Goal: Task Accomplishment & Management: Manage account settings

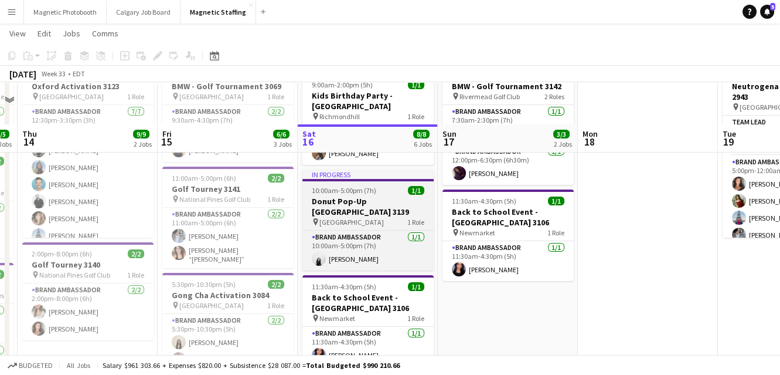
scroll to position [114, 0]
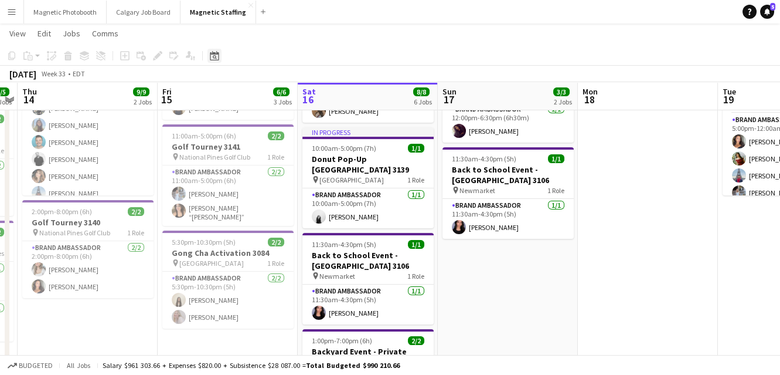
click at [217, 59] on icon "Date picker" at bounding box center [214, 55] width 9 height 9
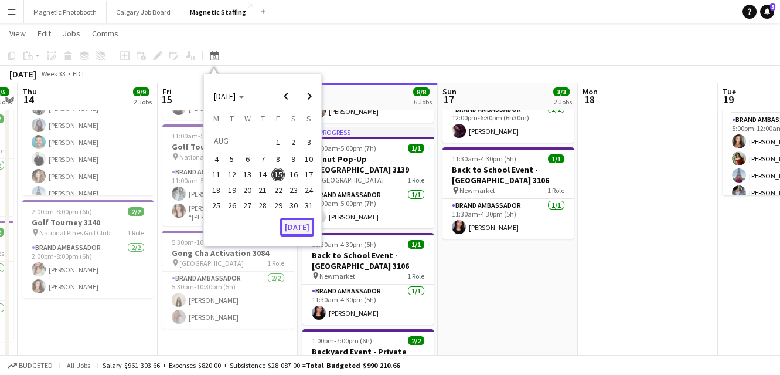
click at [295, 229] on button "[DATE]" at bounding box center [297, 226] width 34 height 19
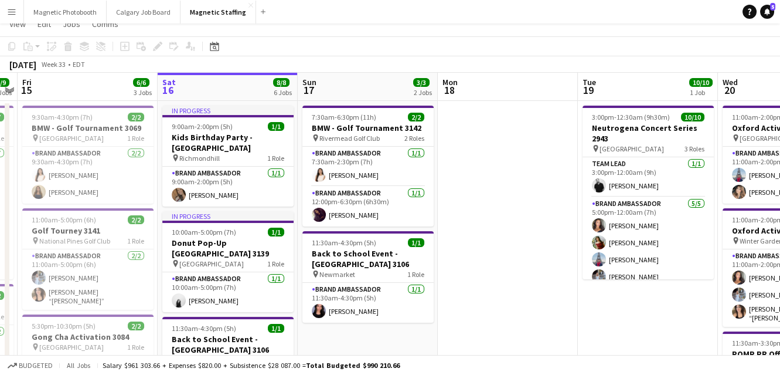
scroll to position [0, 0]
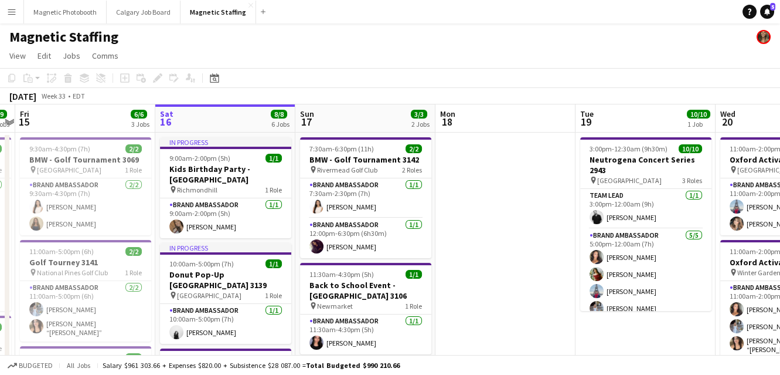
drag, startPoint x: 494, startPoint y: 225, endPoint x: 201, endPoint y: 234, distance: 292.7
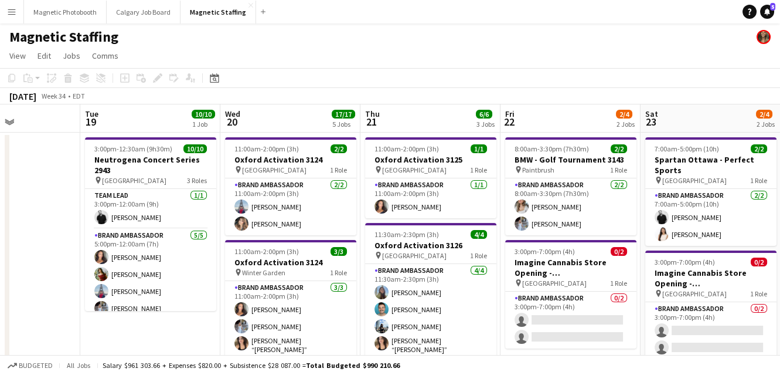
drag, startPoint x: 457, startPoint y: 223, endPoint x: 382, endPoint y: 230, distance: 75.9
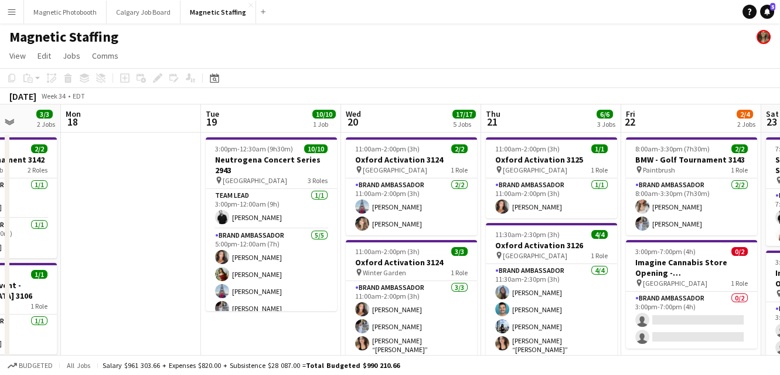
drag, startPoint x: 610, startPoint y: 287, endPoint x: 448, endPoint y: 287, distance: 161.8
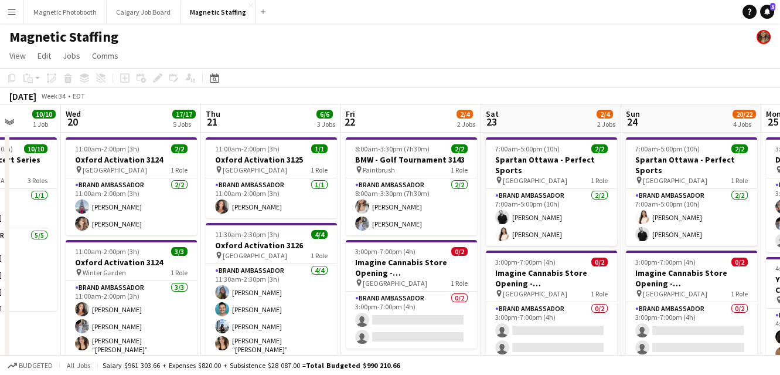
scroll to position [0, 362]
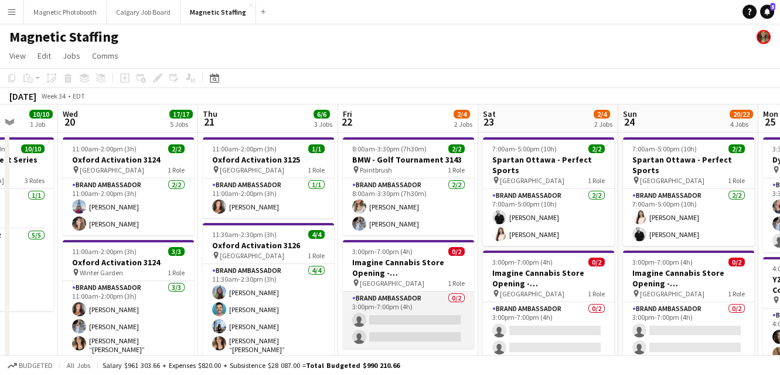
click at [403, 328] on app-card-role "Brand Ambassador 0/2 3:00pm-7:00pm (4h) single-neutral-actions single-neutral-a…" at bounding box center [408, 319] width 131 height 57
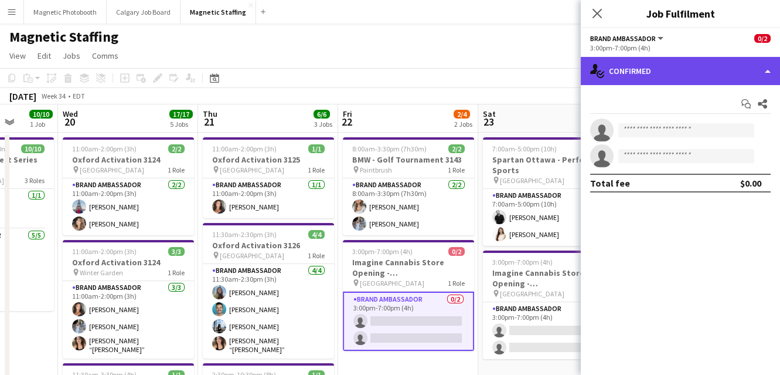
click at [670, 74] on div "single-neutral-actions-check-2 Confirmed" at bounding box center [680, 71] width 199 height 28
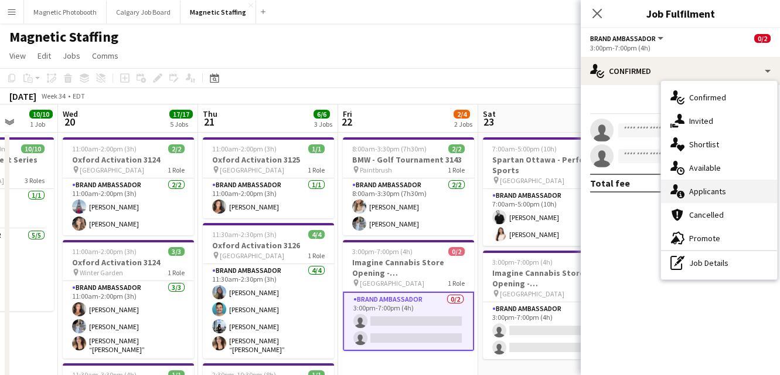
click at [694, 191] on div "single-neutral-actions-information Applicants" at bounding box center [719, 190] width 116 height 23
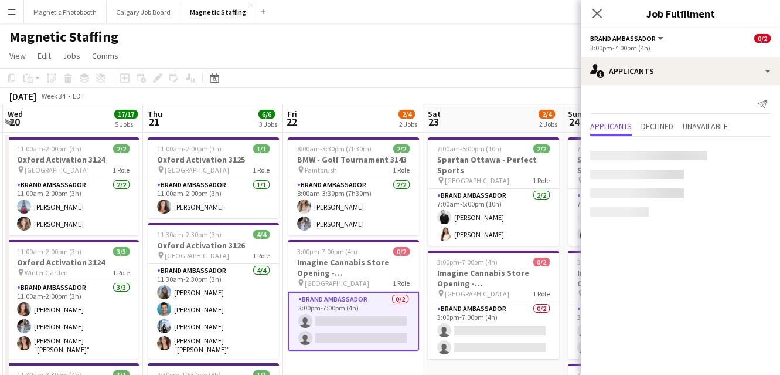
drag, startPoint x: 494, startPoint y: 243, endPoint x: 390, endPoint y: 243, distance: 103.2
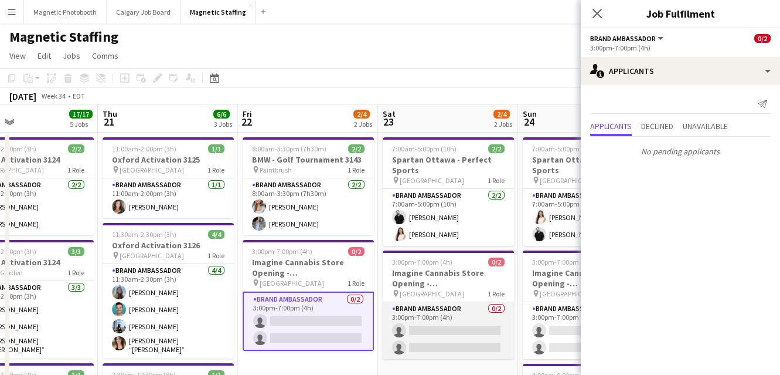
click at [395, 319] on app-card-role "Brand Ambassador 0/2 3:00pm-7:00pm (4h) single-neutral-actions single-neutral-a…" at bounding box center [448, 330] width 131 height 57
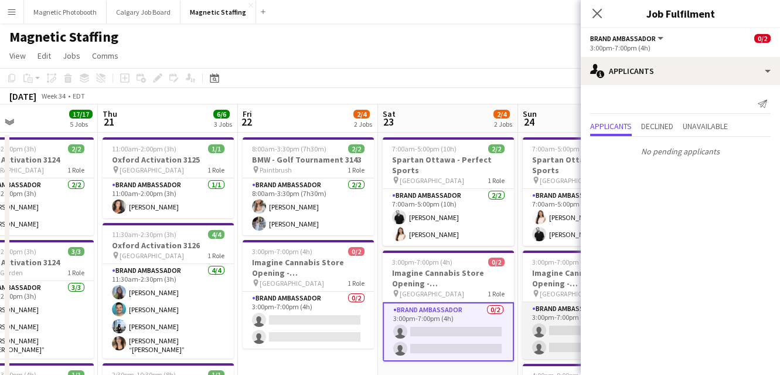
click at [570, 325] on app-card-role "Brand Ambassador 0/2 3:00pm-7:00pm (4h) single-neutral-actions single-neutral-a…" at bounding box center [588, 330] width 131 height 57
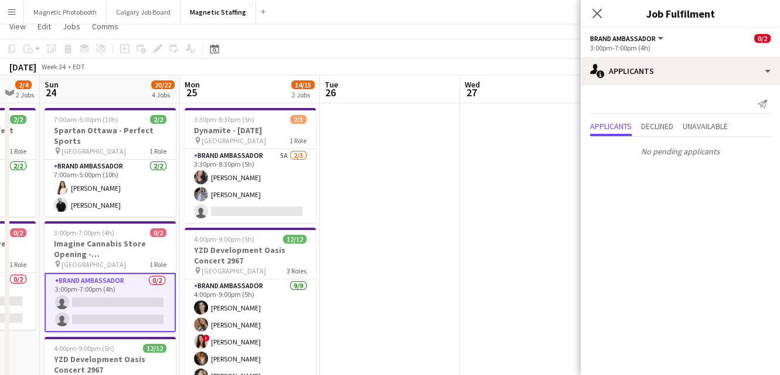
scroll to position [0, 0]
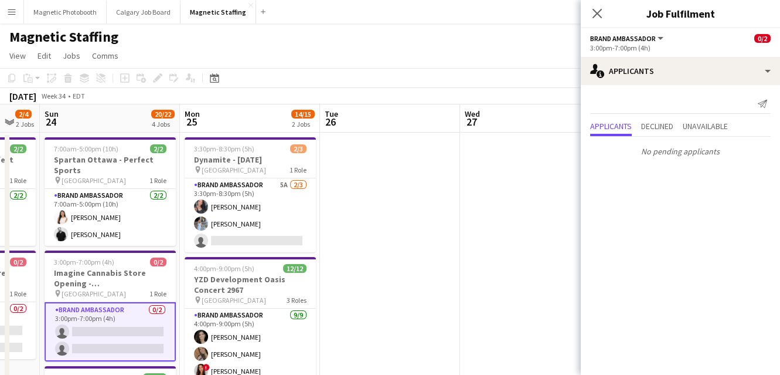
click at [286, 226] on app-card-role "Brand Ambassador 5A [DATE] 3:30pm-8:30pm (5h) [PERSON_NAME] [PERSON_NAME] singl…" at bounding box center [250, 215] width 131 height 74
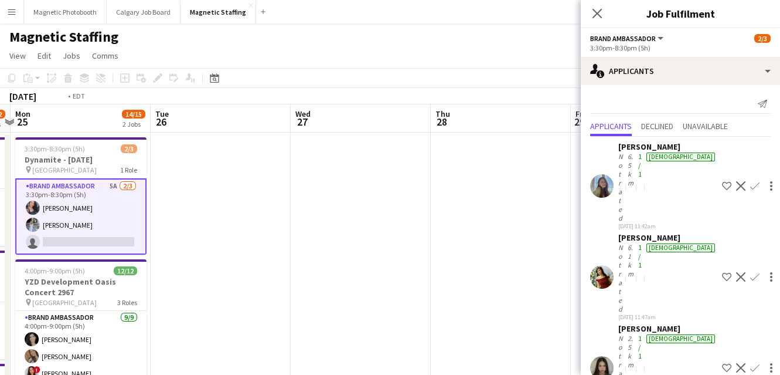
drag, startPoint x: 472, startPoint y: 249, endPoint x: 55, endPoint y: 270, distance: 417.3
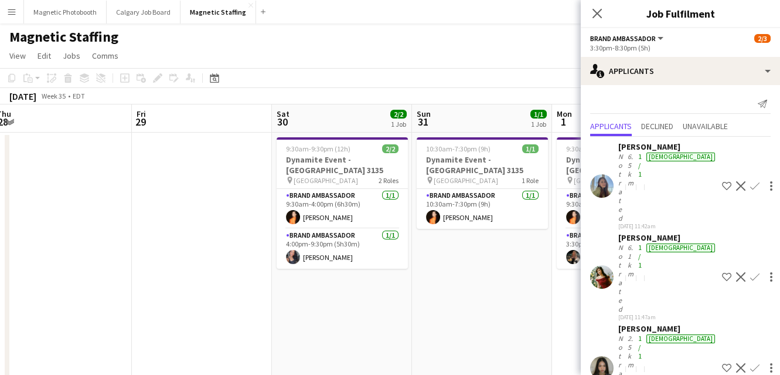
scroll to position [0, 494]
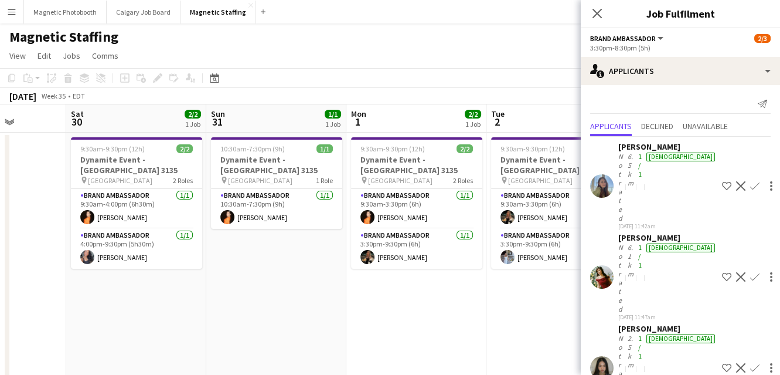
drag, startPoint x: 497, startPoint y: 215, endPoint x: 108, endPoint y: 270, distance: 392.6
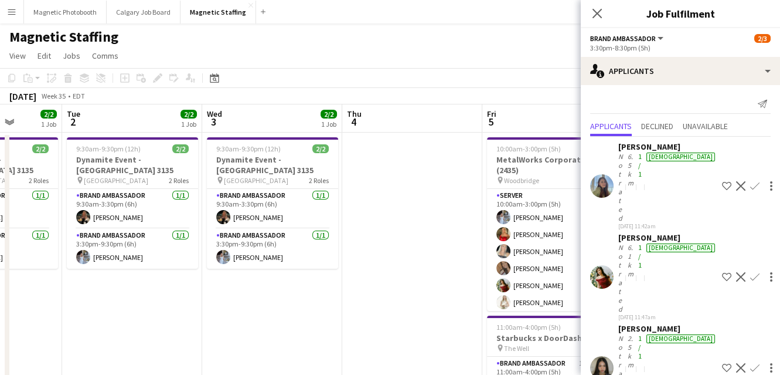
drag, startPoint x: 444, startPoint y: 185, endPoint x: 115, endPoint y: 201, distance: 329.3
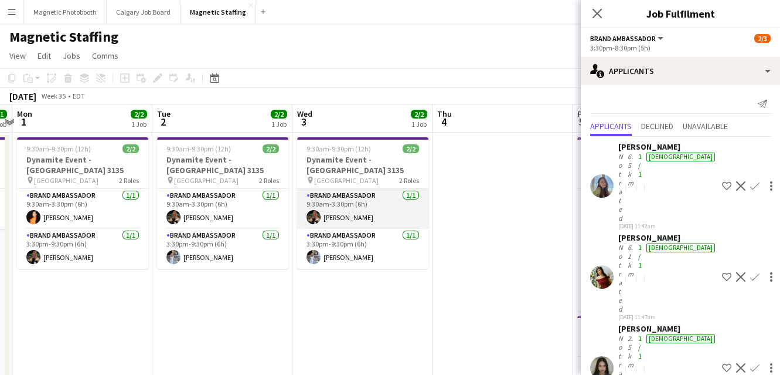
click at [375, 202] on app-card-role "Brand Ambassador [DATE] 9:30am-3:30pm (6h) [PERSON_NAME]" at bounding box center [362, 209] width 131 height 40
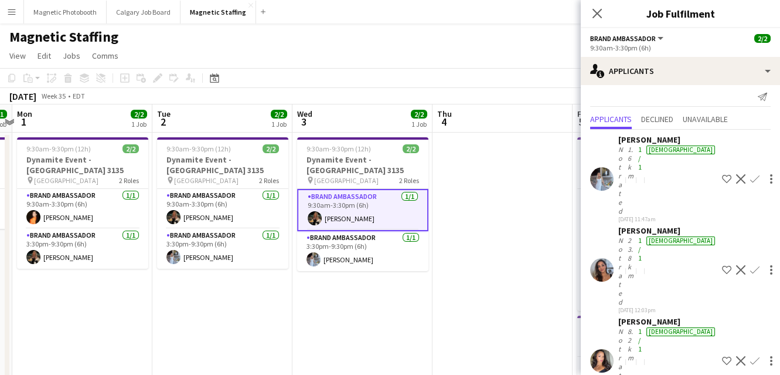
scroll to position [0, 0]
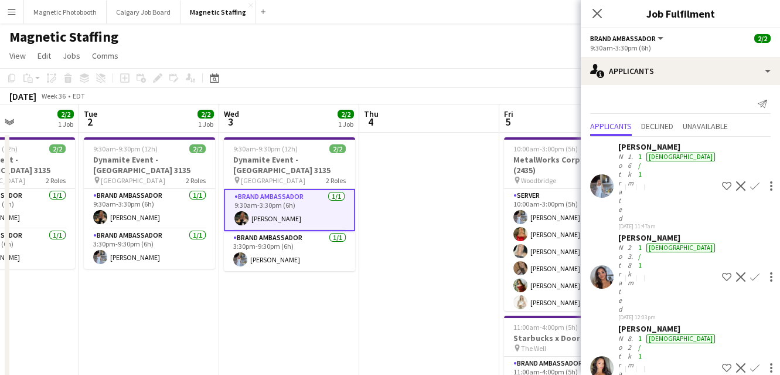
drag, startPoint x: 462, startPoint y: 277, endPoint x: 91, endPoint y: 310, distance: 372.0
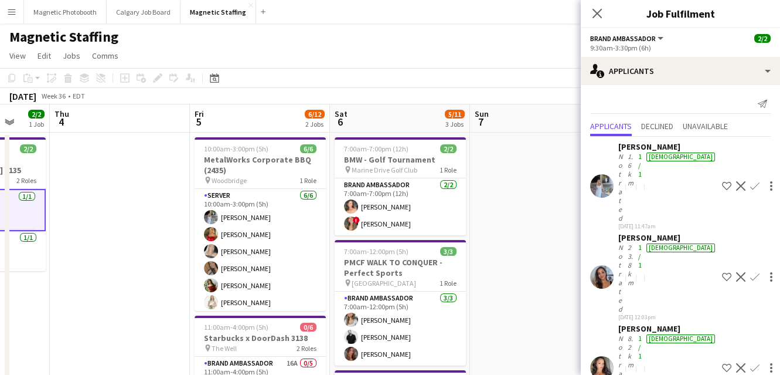
drag, startPoint x: 443, startPoint y: 271, endPoint x: 424, endPoint y: 271, distance: 18.2
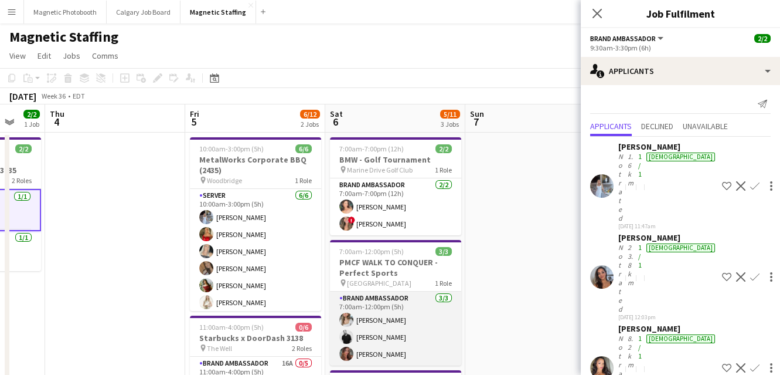
click at [373, 348] on app-card-role "Brand Ambassador [DATE] 7:00am-12:00pm (5h) [PERSON_NAME] [PERSON_NAME] [PERSON…" at bounding box center [395, 328] width 131 height 74
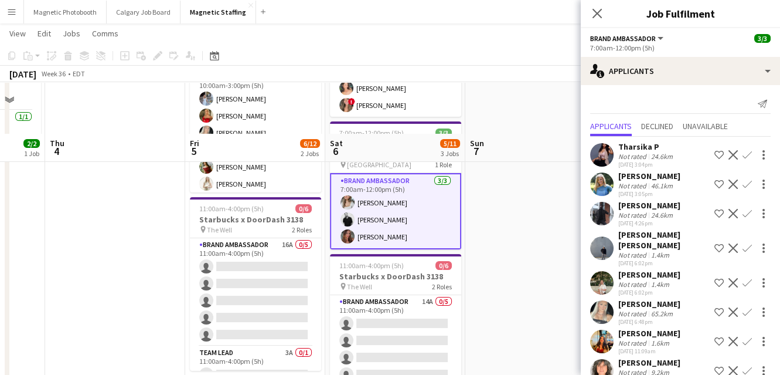
scroll to position [104, 0]
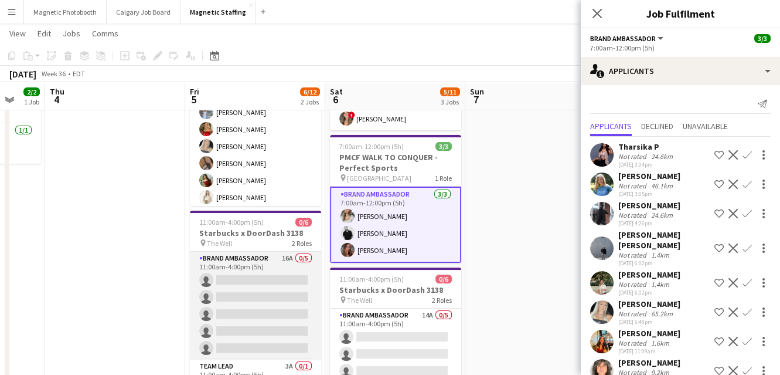
click at [245, 287] on app-card-role "Brand Ambassador 16A 0/5 11:00am-4:00pm (5h) single-neutral-actions single-neut…" at bounding box center [255, 305] width 131 height 108
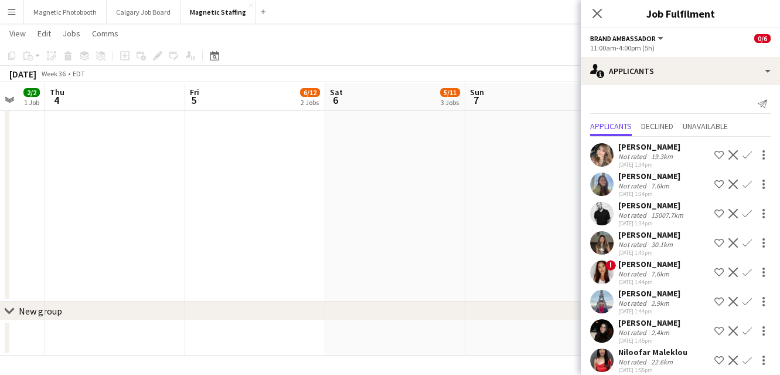
scroll to position [244, 0]
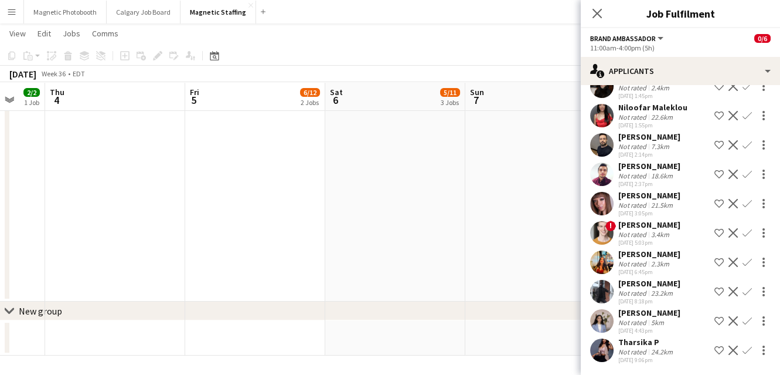
click at [733, 203] on app-icon "Decline" at bounding box center [733, 203] width 9 height 9
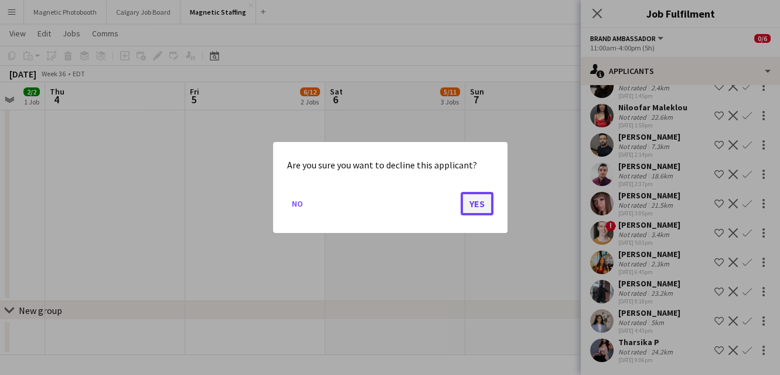
click at [478, 202] on button "Yes" at bounding box center [477, 203] width 33 height 23
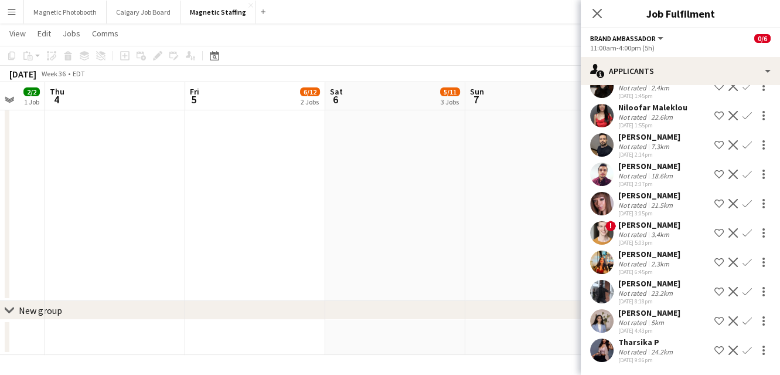
scroll to position [215, 0]
click at [733, 261] on app-icon "Decline" at bounding box center [733, 261] width 9 height 9
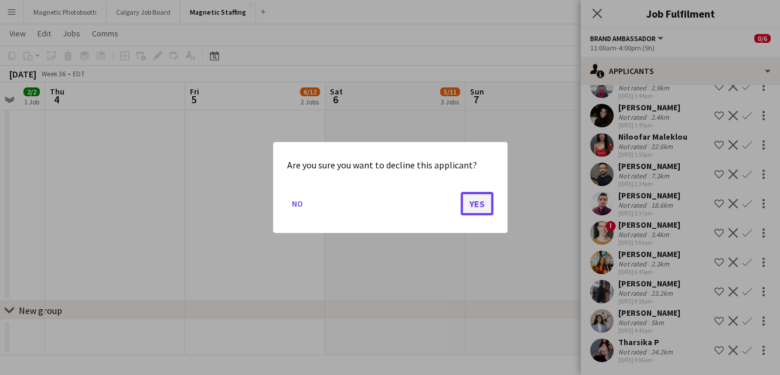
click at [488, 208] on button "Yes" at bounding box center [477, 203] width 33 height 23
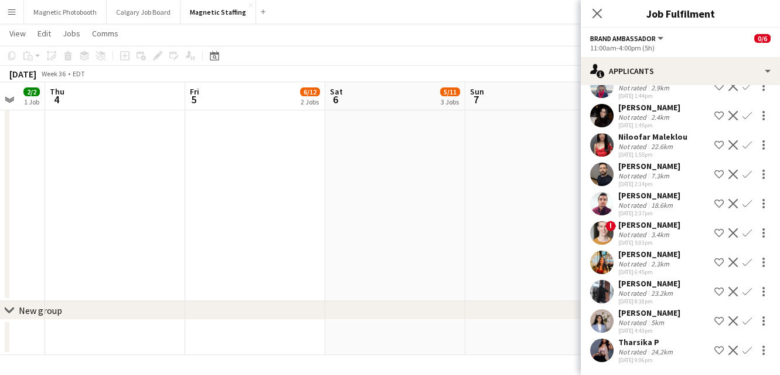
scroll to position [186, 0]
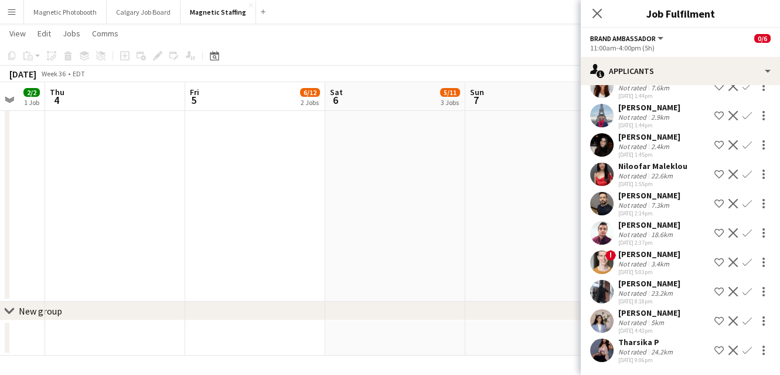
click at [733, 291] on app-icon "Decline" at bounding box center [733, 291] width 9 height 9
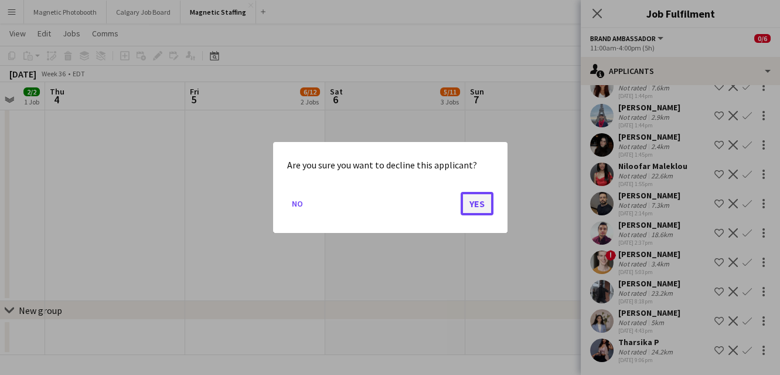
click at [482, 206] on button "Yes" at bounding box center [477, 203] width 33 height 23
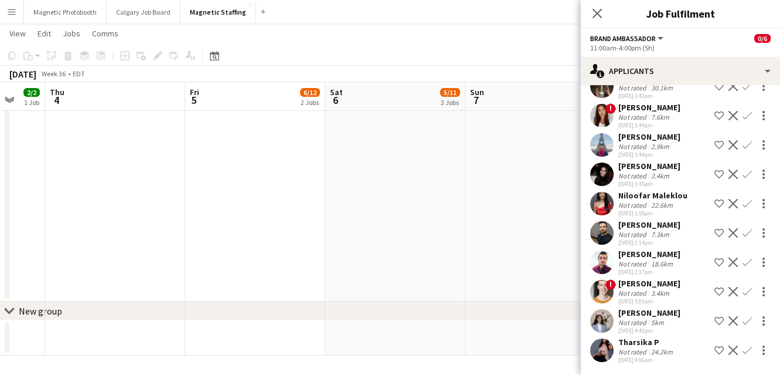
click at [732, 321] on app-icon "Decline" at bounding box center [733, 320] width 9 height 9
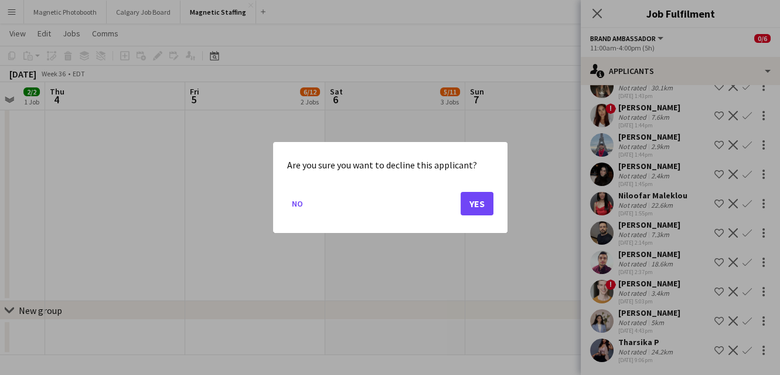
scroll to position [0, 0]
click at [493, 205] on div "Are you sure you want to decline this applicant? No Yes" at bounding box center [390, 187] width 234 height 91
click at [485, 208] on button "Yes" at bounding box center [477, 203] width 33 height 23
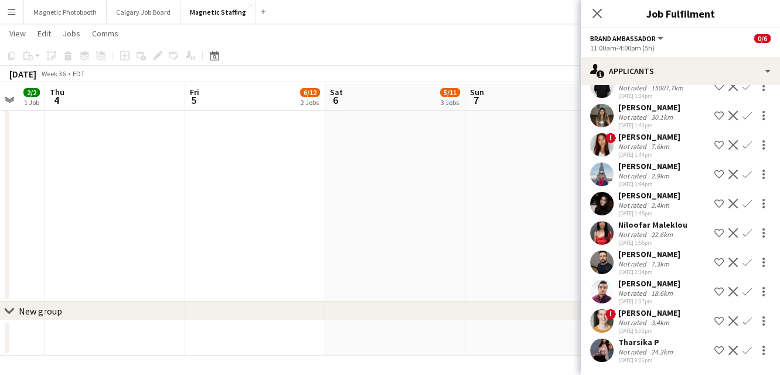
click at [732, 233] on app-icon "Decline" at bounding box center [733, 232] width 9 height 9
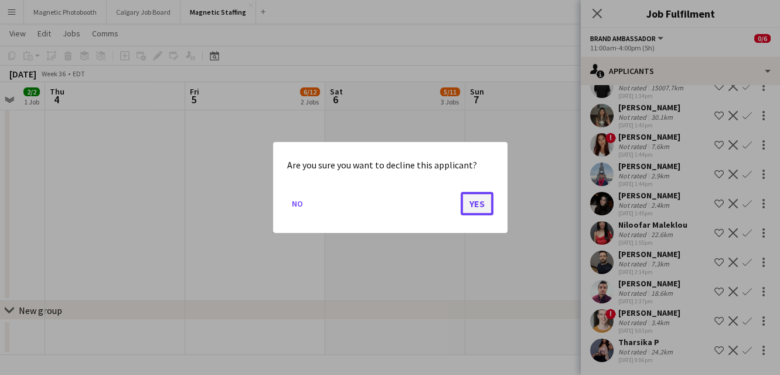
click at [487, 205] on button "Yes" at bounding box center [477, 203] width 33 height 23
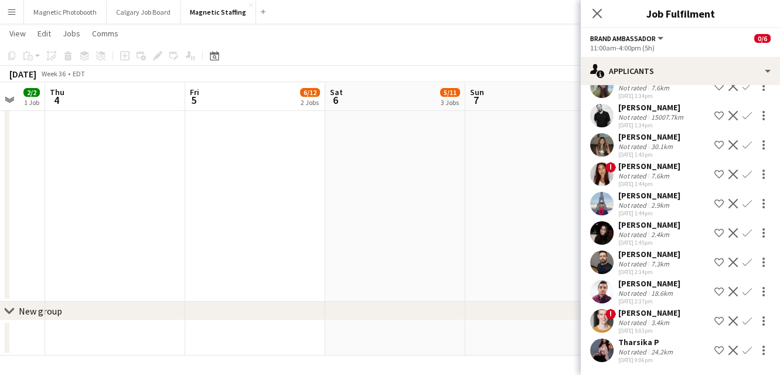
click at [734, 317] on app-icon "Decline" at bounding box center [733, 320] width 9 height 9
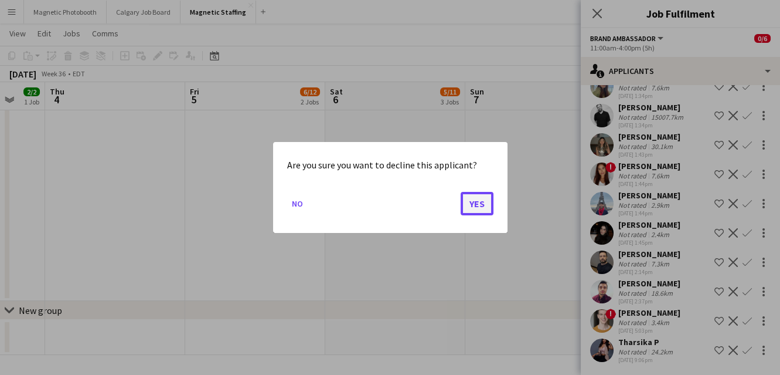
click at [484, 205] on button "Yes" at bounding box center [477, 203] width 33 height 23
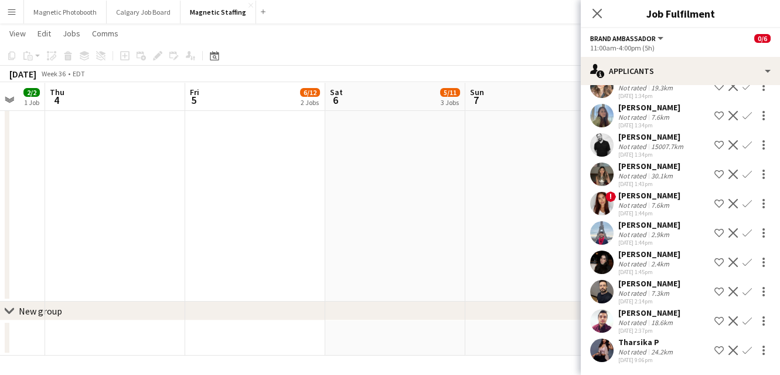
click at [732, 352] on app-icon "Decline" at bounding box center [733, 349] width 9 height 9
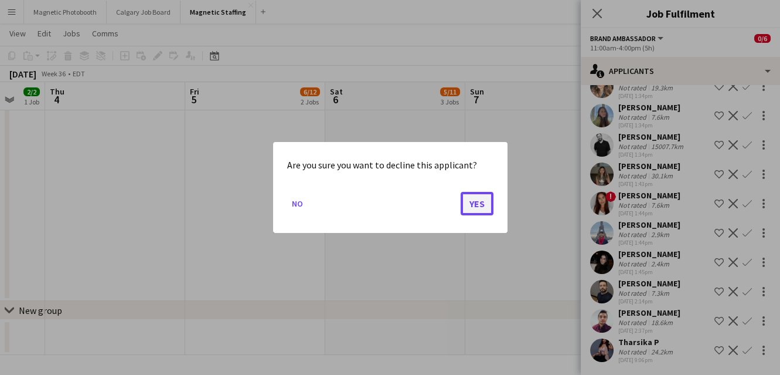
click at [478, 199] on button "Yes" at bounding box center [477, 203] width 33 height 23
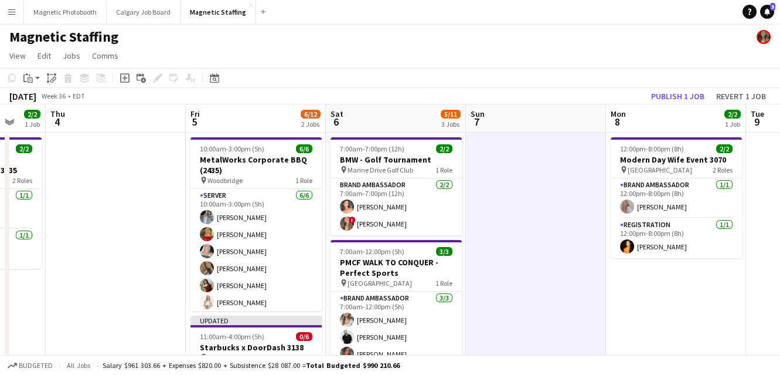
click at [675, 103] on div "[DATE] Week 36 • EDT Publish 1 job Revert 1 job" at bounding box center [390, 96] width 780 height 16
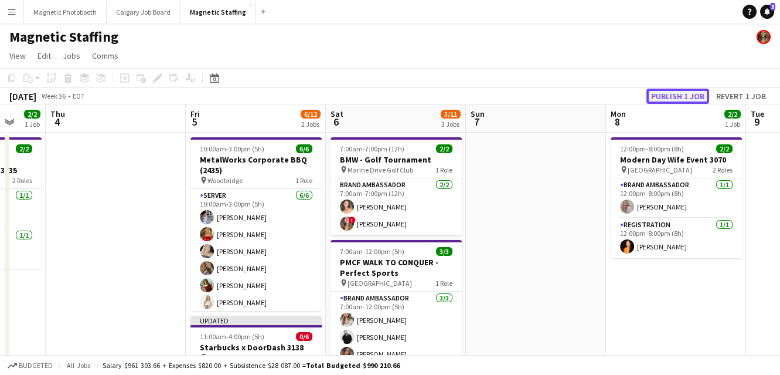
click at [675, 97] on button "Publish 1 job" at bounding box center [678, 96] width 63 height 15
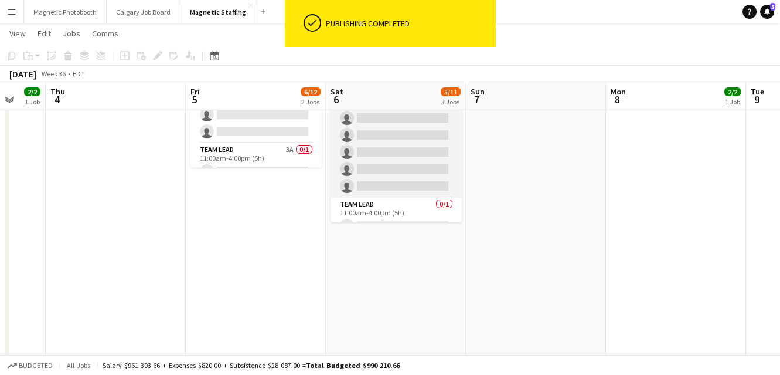
click at [419, 175] on app-card-role "Brand Ambassador 14A 0/5 11:00am-4:00pm (5h) single-neutral-actions single-neut…" at bounding box center [396, 144] width 131 height 108
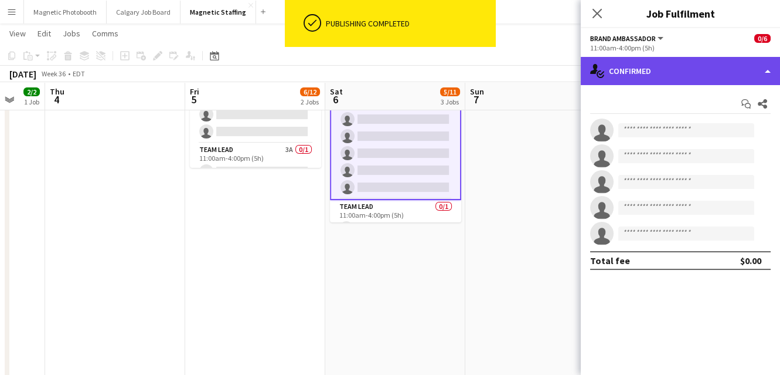
click at [669, 72] on div "single-neutral-actions-check-2 Confirmed" at bounding box center [680, 71] width 199 height 28
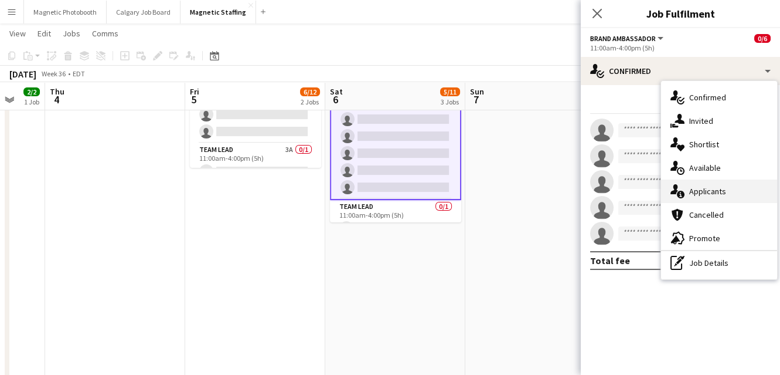
click at [684, 190] on icon "single-neutral-actions-information" at bounding box center [678, 191] width 14 height 14
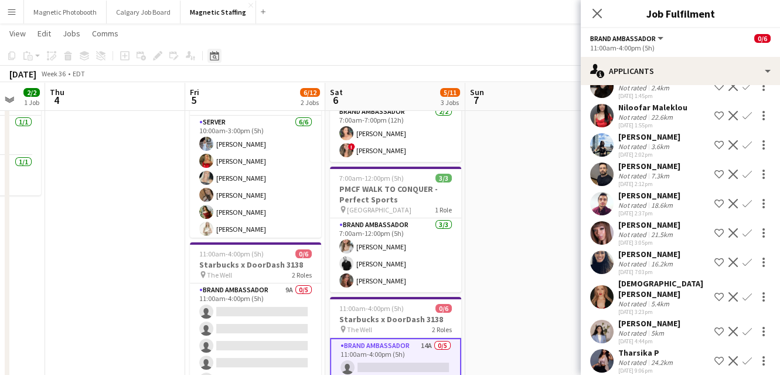
click at [208, 52] on div "Date picker" at bounding box center [215, 56] width 14 height 14
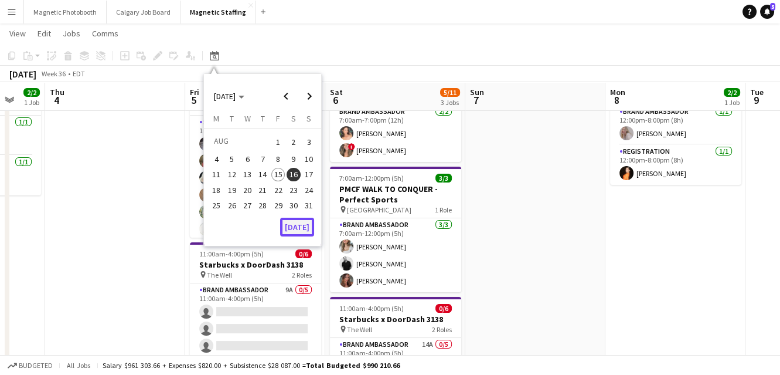
click at [301, 223] on button "[DATE]" at bounding box center [297, 226] width 34 height 19
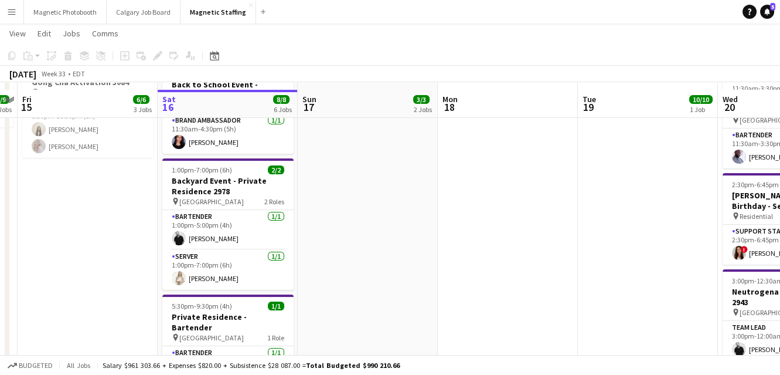
scroll to position [293, 0]
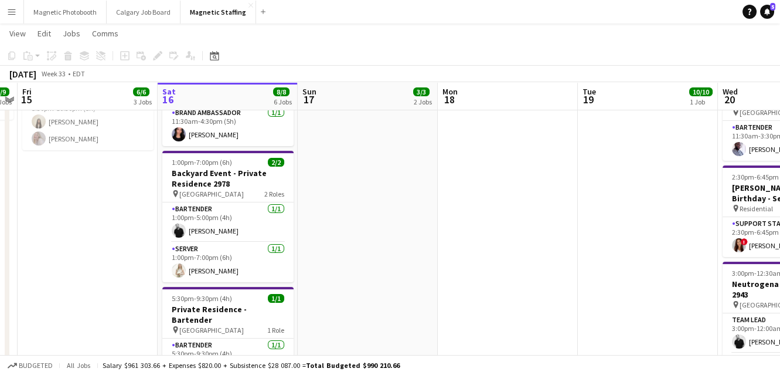
click at [11, 12] on app-icon "Menu" at bounding box center [11, 11] width 9 height 9
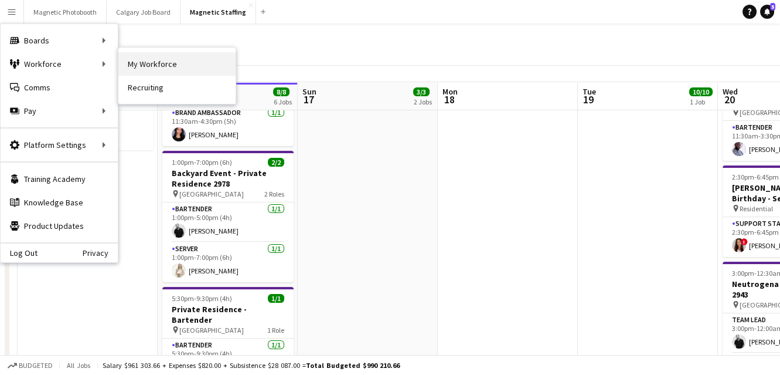
click at [149, 66] on link "My Workforce" at bounding box center [176, 63] width 117 height 23
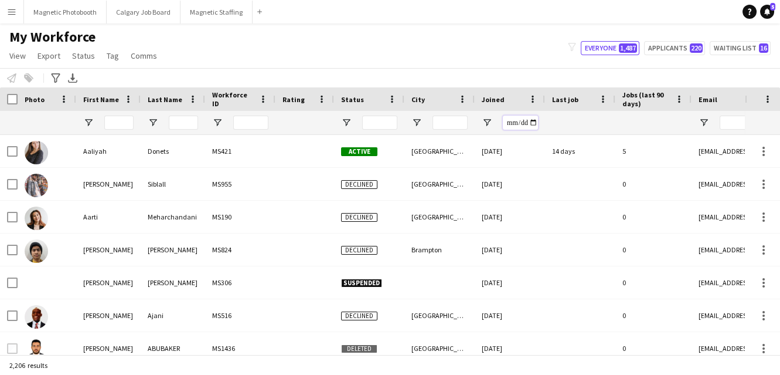
click at [535, 123] on input "Joined Filter Input" at bounding box center [520, 122] width 35 height 14
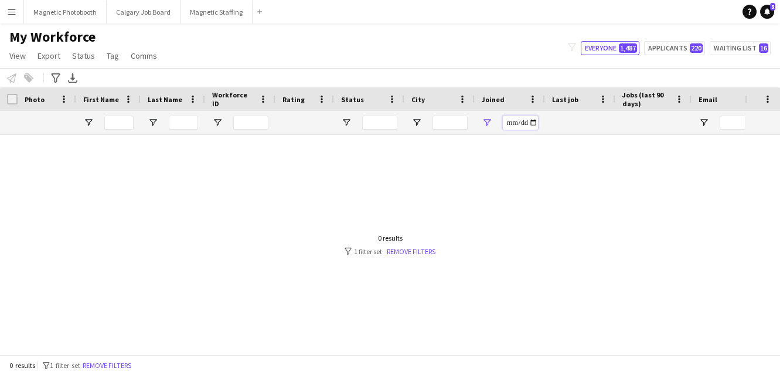
type input "**********"
click at [424, 248] on link "Remove filters" at bounding box center [411, 251] width 49 height 9
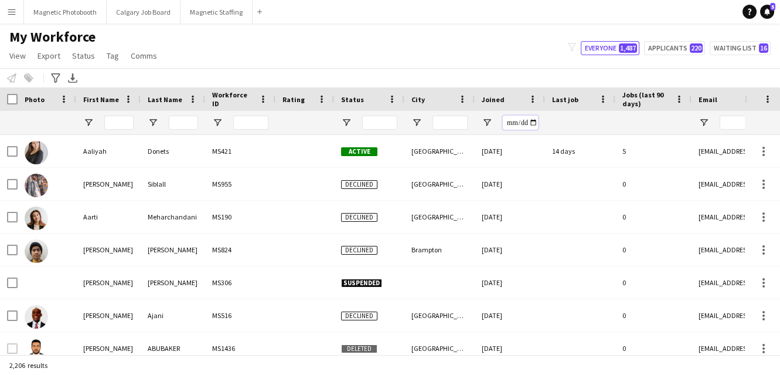
click at [536, 120] on input "Joined Filter Input" at bounding box center [520, 122] width 35 height 14
type input "**********"
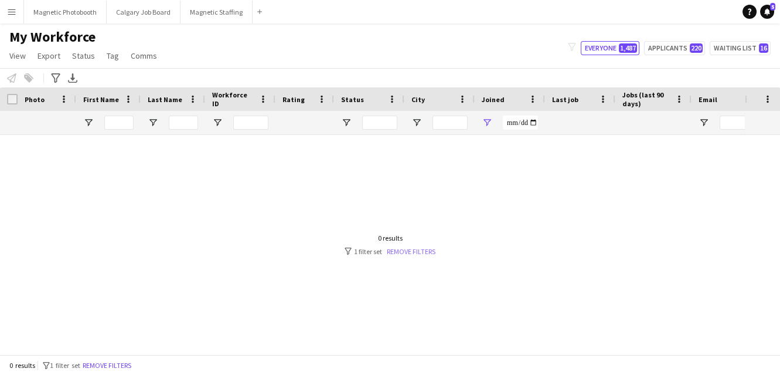
click at [396, 247] on link "Remove filters" at bounding box center [411, 251] width 49 height 9
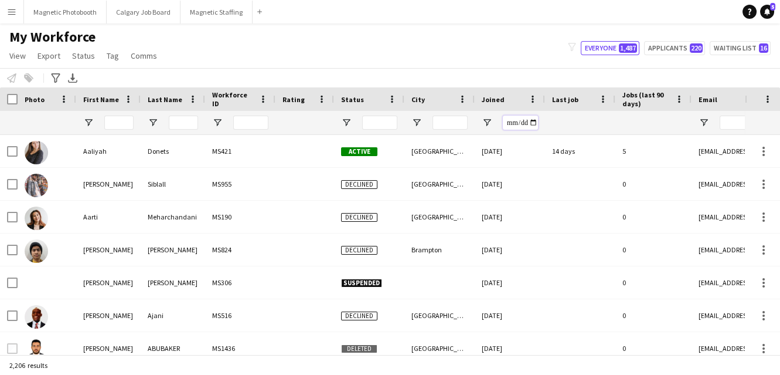
click at [533, 123] on input "Joined Filter Input" at bounding box center [520, 122] width 35 height 14
type input "**********"
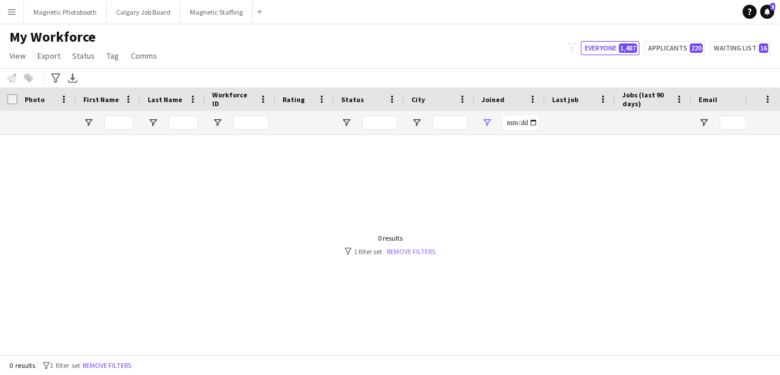
click at [420, 254] on link "Remove filters" at bounding box center [411, 251] width 49 height 9
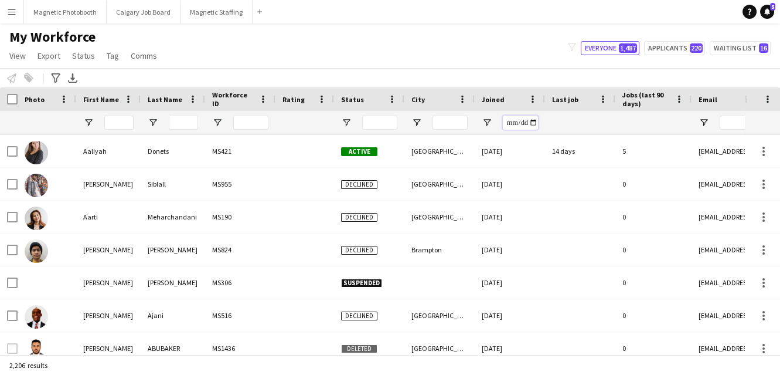
click at [535, 123] on input "Joined Filter Input" at bounding box center [520, 122] width 35 height 14
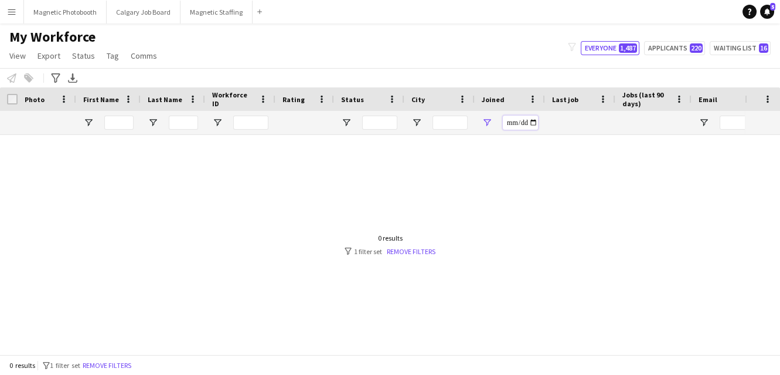
click at [535, 125] on input "**********" at bounding box center [520, 122] width 35 height 14
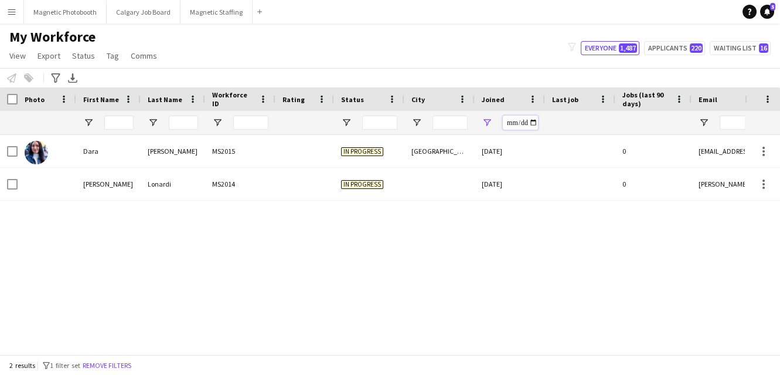
click at [535, 123] on input "**********" at bounding box center [520, 122] width 35 height 14
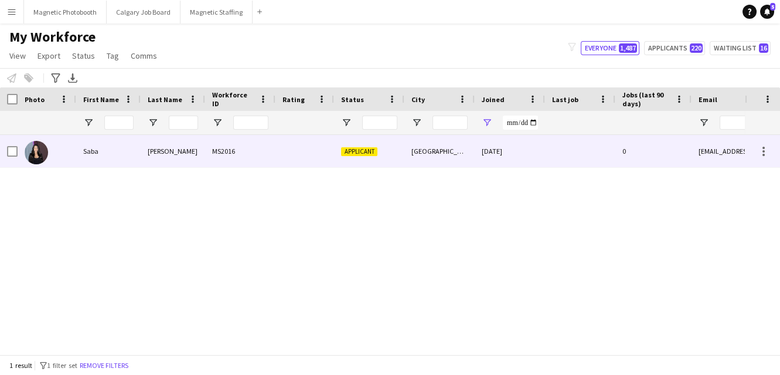
click at [521, 159] on div "[DATE]" at bounding box center [510, 151] width 70 height 32
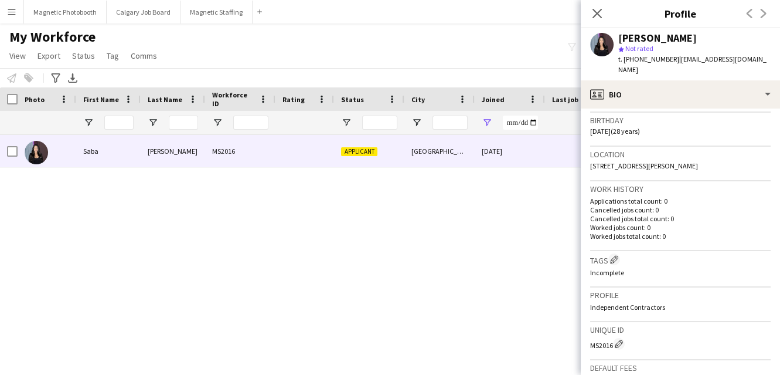
scroll to position [395, 0]
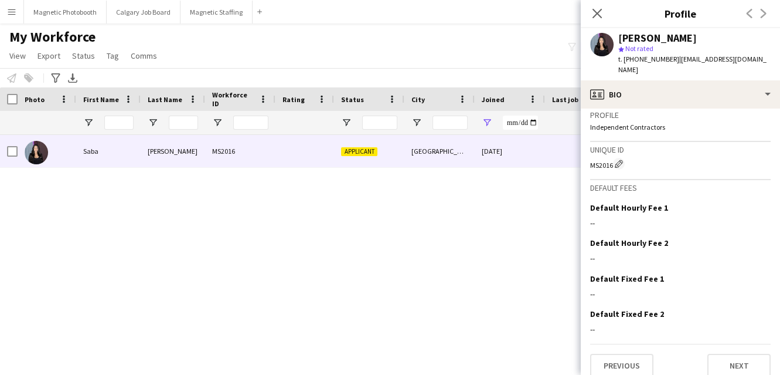
click at [528, 281] on div "[PERSON_NAME] MS2016 Applicant [GEOGRAPHIC_DATA] [DATE] 0 [EMAIL_ADDRESS][DOMAI…" at bounding box center [372, 244] width 745 height 219
click at [537, 121] on input "**********" at bounding box center [520, 122] width 35 height 14
type input "**********"
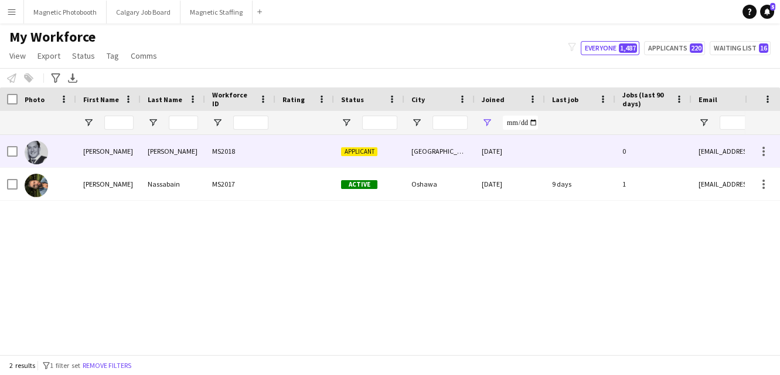
click at [487, 163] on div "[DATE]" at bounding box center [510, 151] width 70 height 32
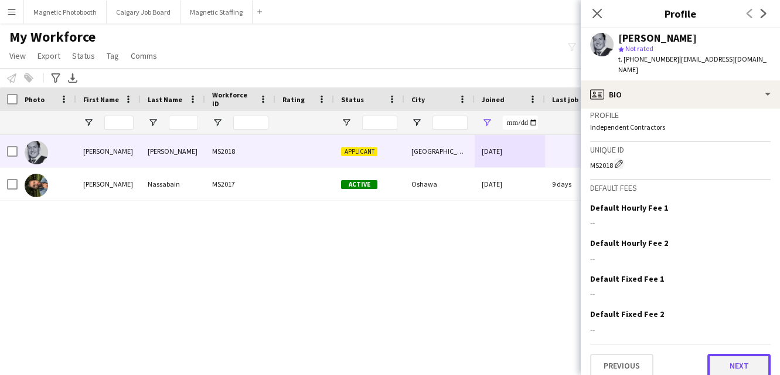
click at [726, 355] on button "Next" at bounding box center [739, 364] width 63 height 23
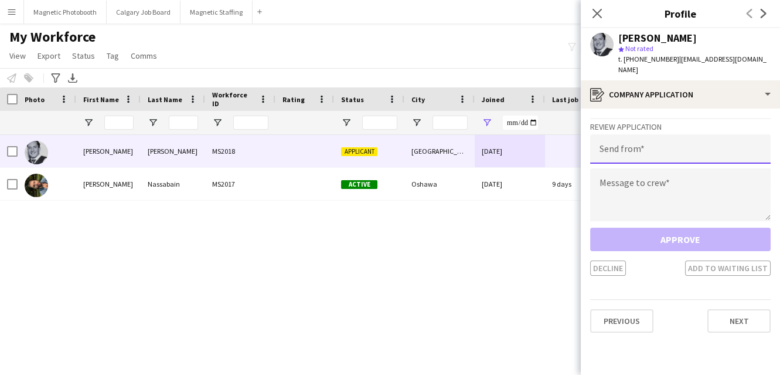
click at [623, 138] on input "email" at bounding box center [680, 148] width 181 height 29
type input "**********"
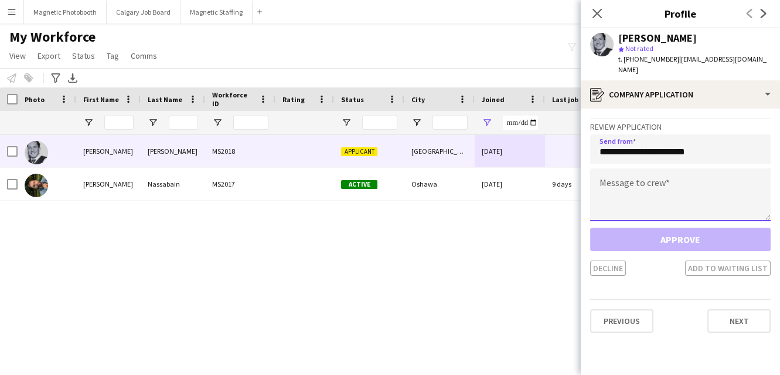
click at [614, 195] on textarea at bounding box center [680, 194] width 181 height 53
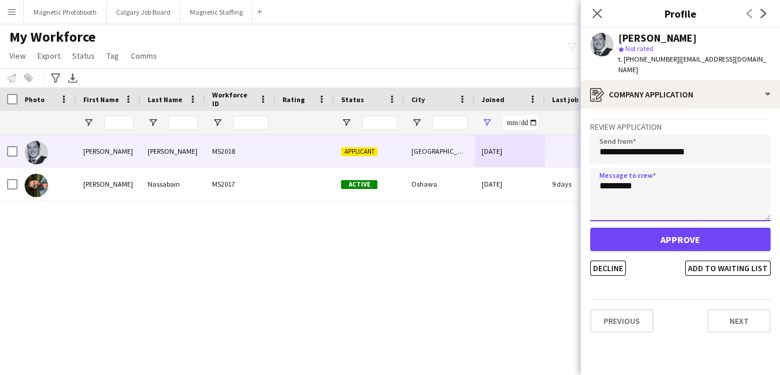
type textarea "********"
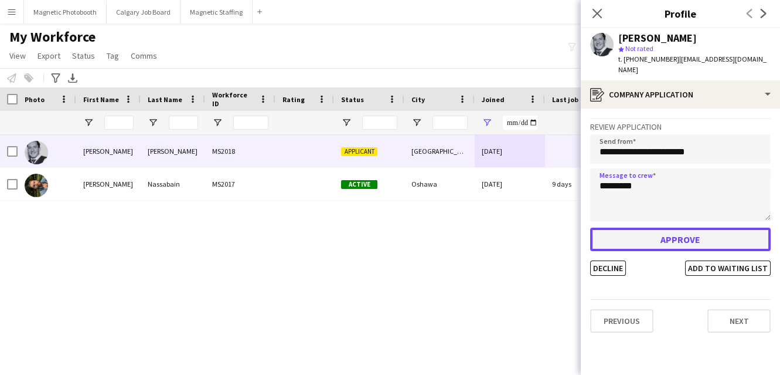
click at [620, 227] on button "Approve" at bounding box center [680, 238] width 181 height 23
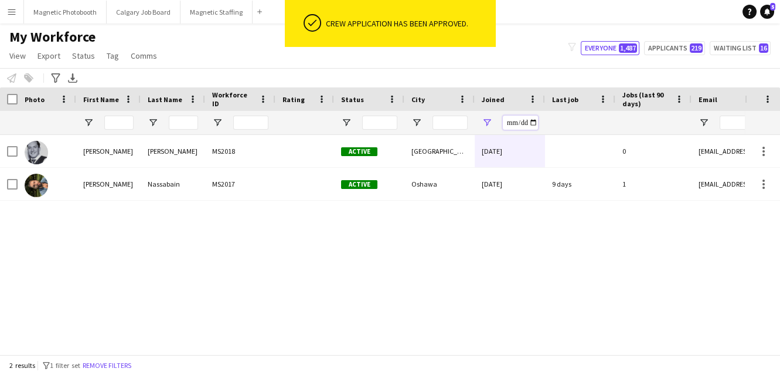
click at [535, 123] on input "**********" at bounding box center [520, 122] width 35 height 14
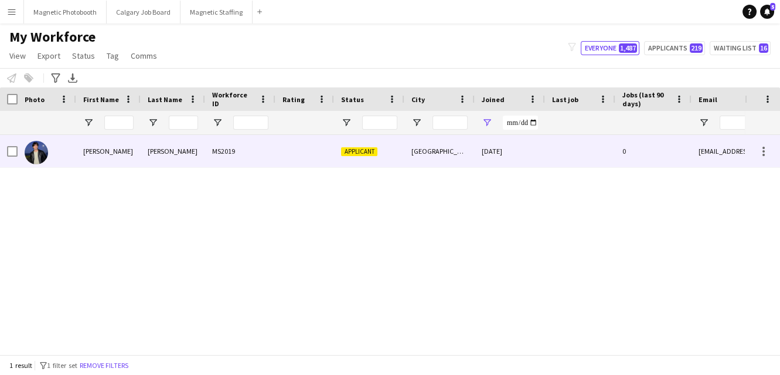
click at [414, 157] on div "[GEOGRAPHIC_DATA]" at bounding box center [440, 151] width 70 height 32
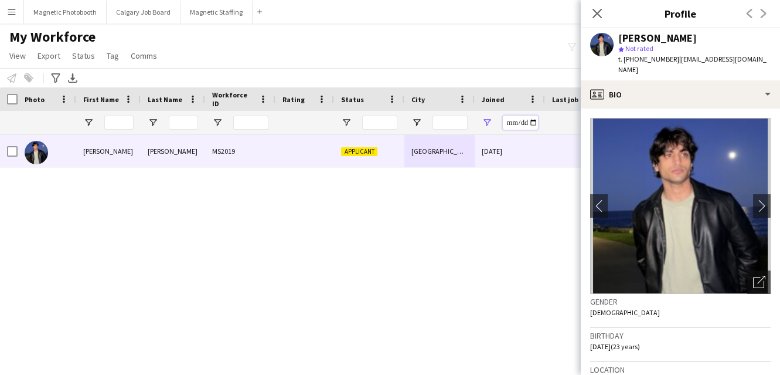
click at [525, 124] on input "**********" at bounding box center [520, 122] width 35 height 14
click at [532, 125] on input "**********" at bounding box center [520, 122] width 35 height 14
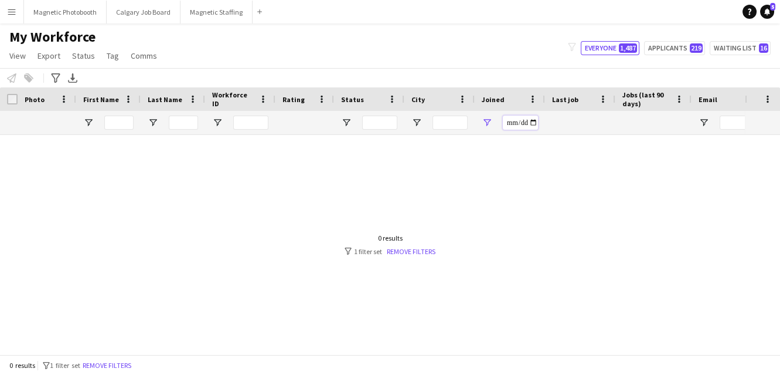
click at [535, 125] on input "**********" at bounding box center [520, 122] width 35 height 14
type input "**********"
click at [433, 249] on link "Remove filters" at bounding box center [411, 251] width 49 height 9
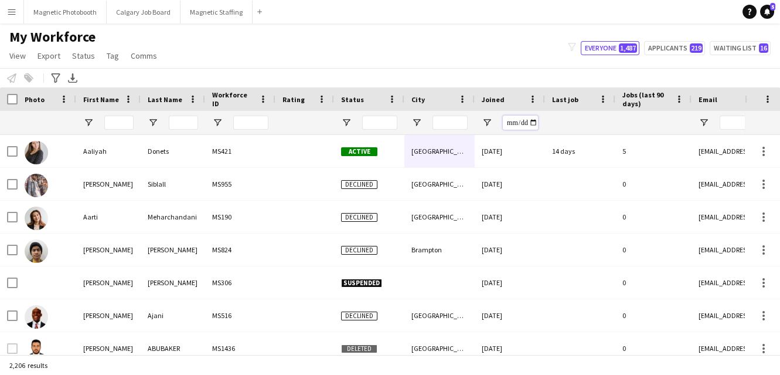
click at [534, 124] on input "Joined Filter Input" at bounding box center [520, 122] width 35 height 14
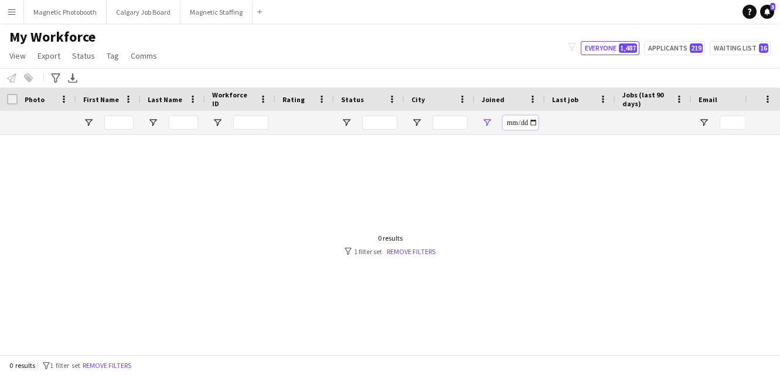
click at [533, 125] on input "**********" at bounding box center [520, 122] width 35 height 14
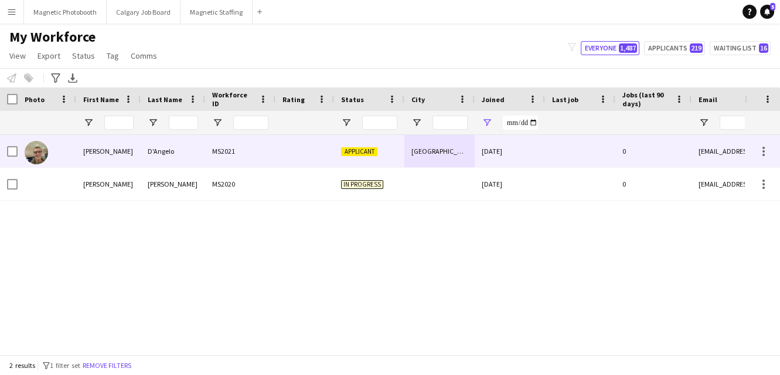
click at [509, 138] on div "[DATE]" at bounding box center [510, 151] width 70 height 32
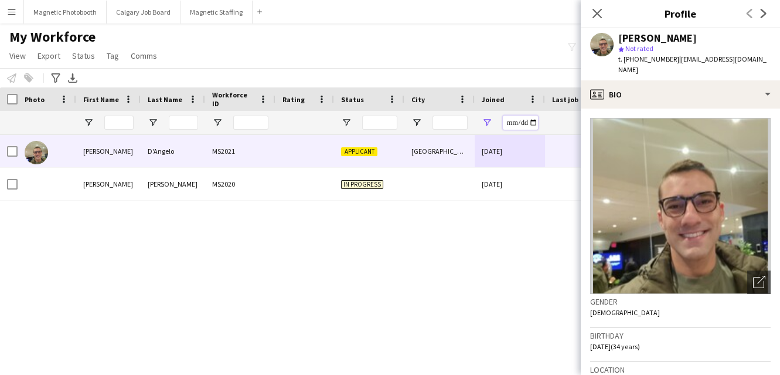
click at [533, 123] on input "**********" at bounding box center [520, 122] width 35 height 14
type input "**********"
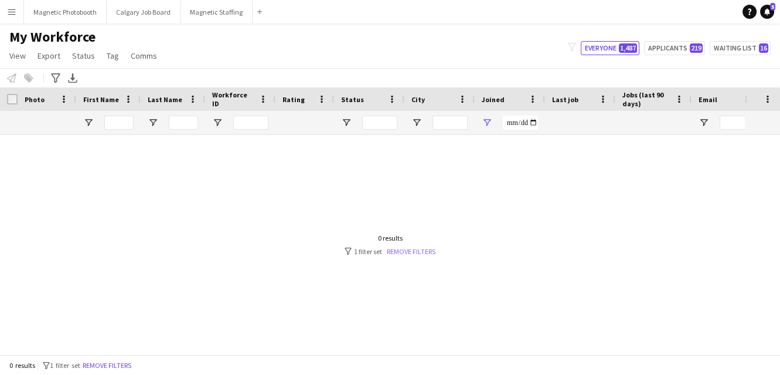
click at [430, 251] on link "Remove filters" at bounding box center [411, 251] width 49 height 9
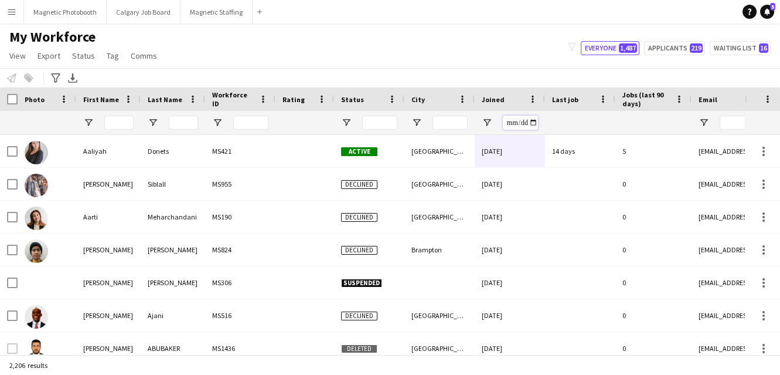
click at [535, 122] on input "Joined Filter Input" at bounding box center [520, 122] width 35 height 14
type input "**********"
